Goal: Book appointment/travel/reservation

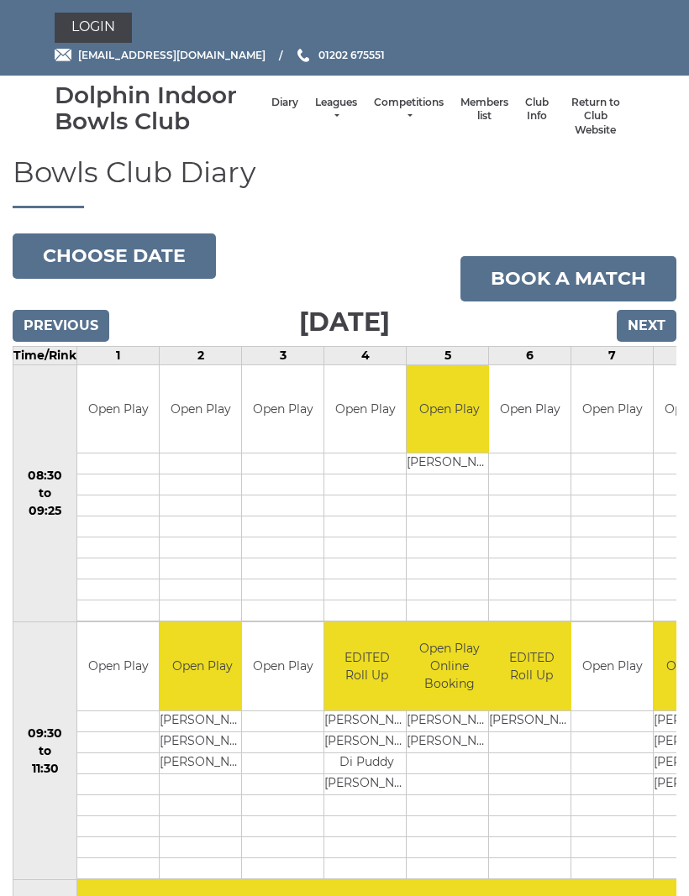
click at [654, 328] on input "Next" at bounding box center [646, 326] width 60 height 32
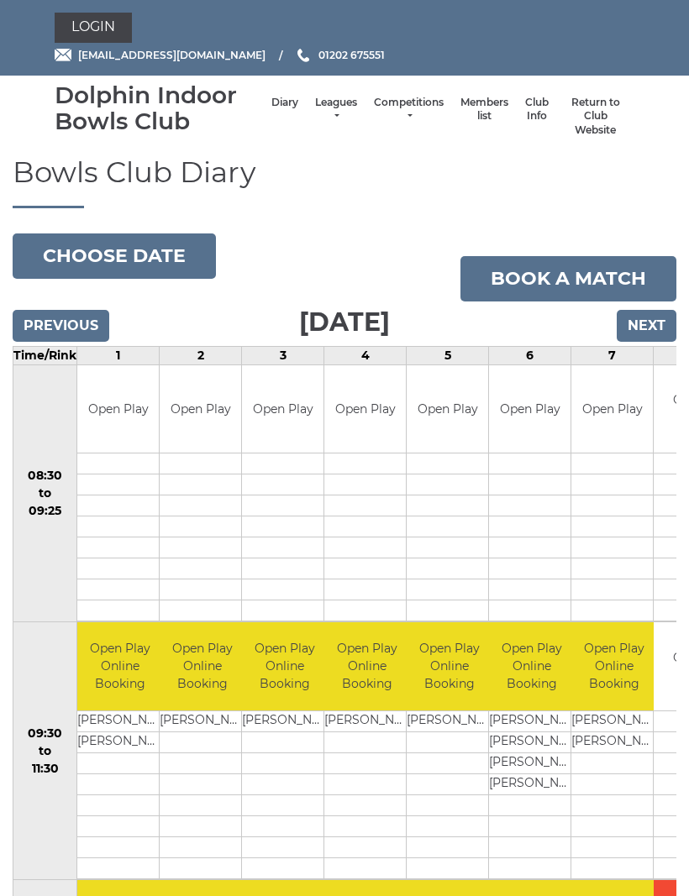
click at [82, 333] on input "Previous" at bounding box center [61, 326] width 97 height 32
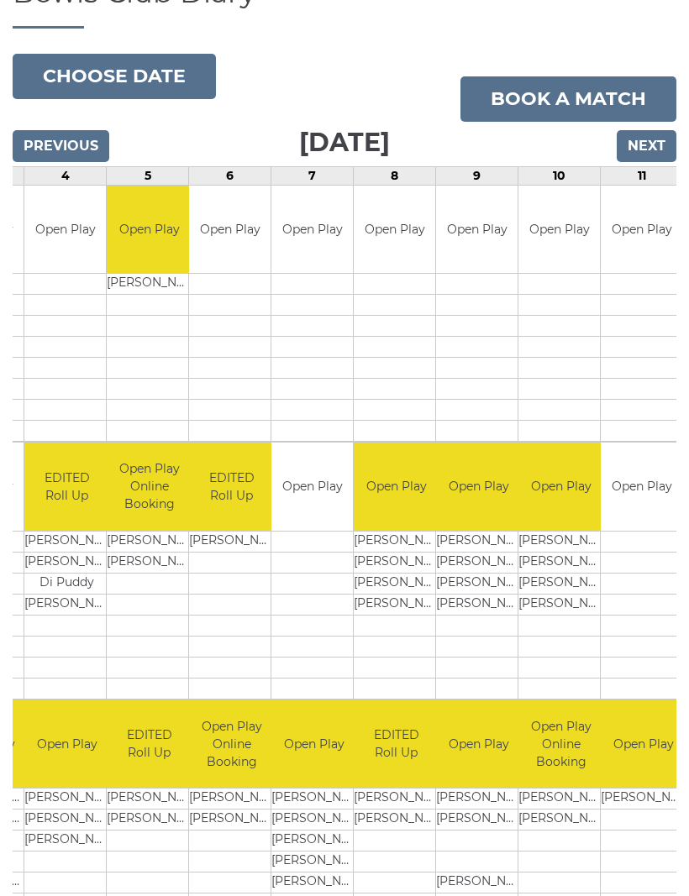
scroll to position [170, 0]
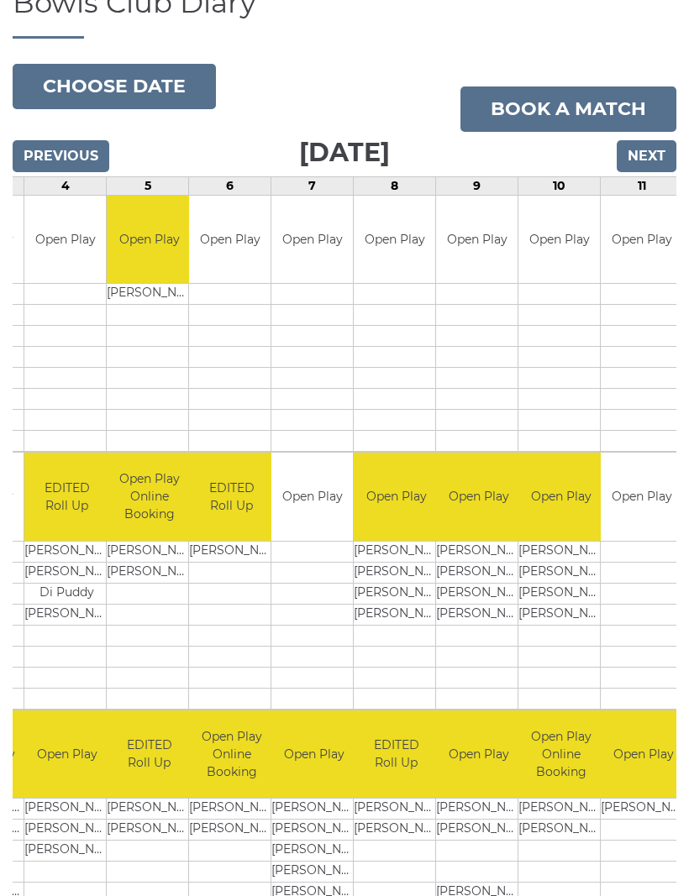
click at [608, 118] on link "Book a match" at bounding box center [568, 108] width 216 height 45
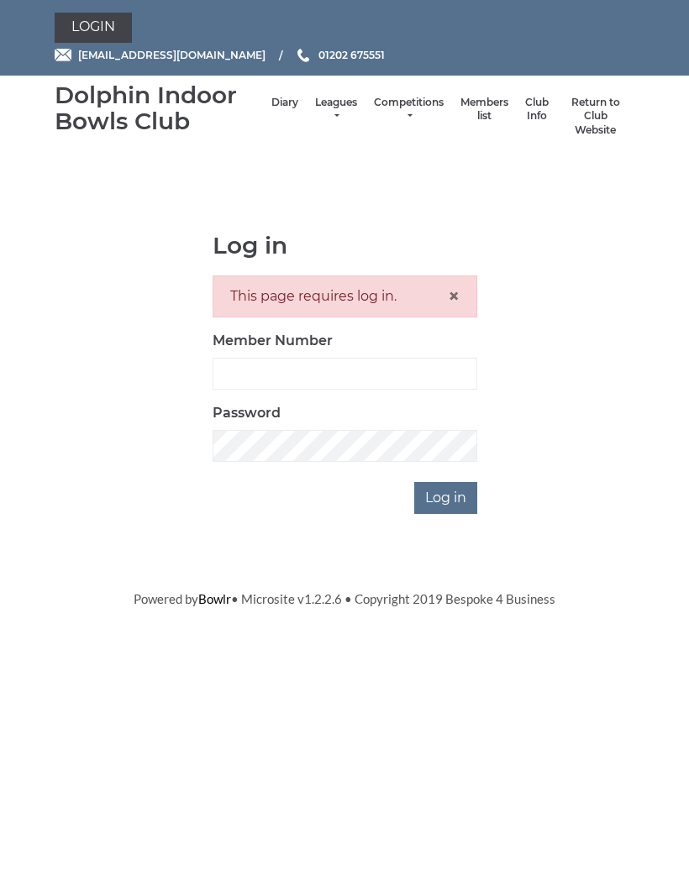
click at [279, 106] on link "Diary" at bounding box center [284, 103] width 27 height 14
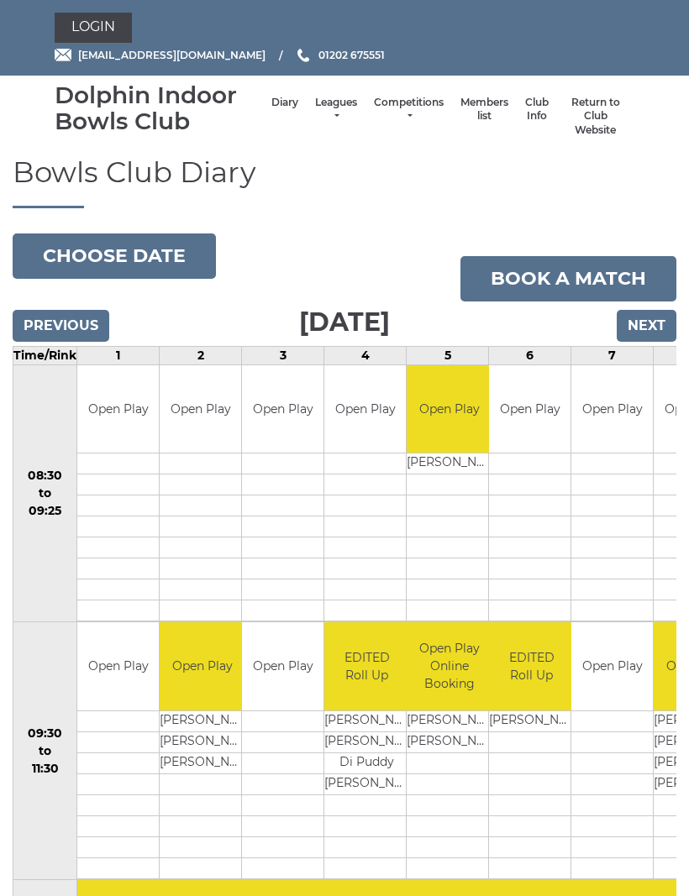
click at [658, 323] on input "Next" at bounding box center [646, 326] width 60 height 32
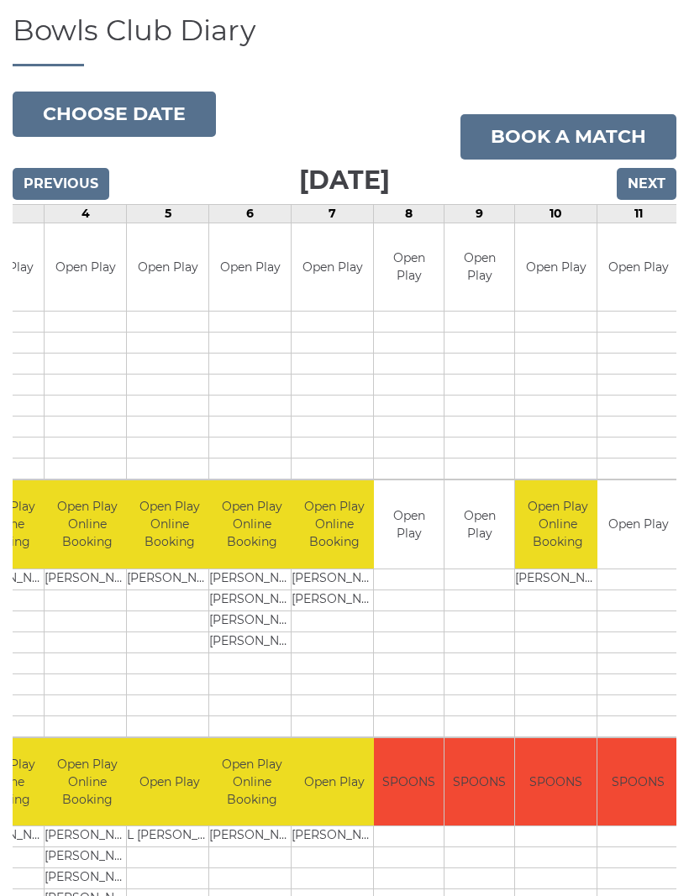
scroll to position [0, 279]
